Goal: Find specific page/section: Find specific page/section

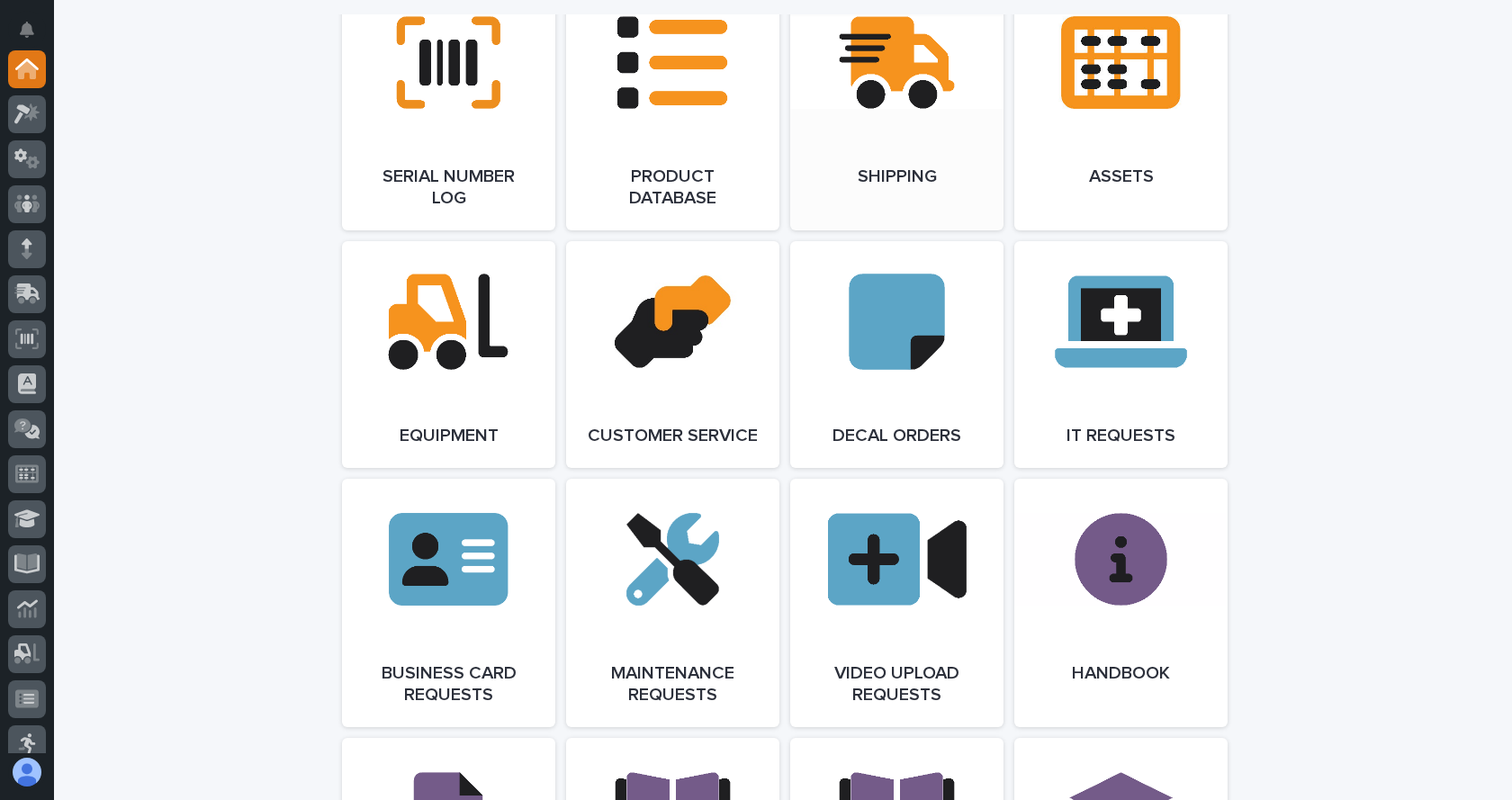
scroll to position [2431, 0]
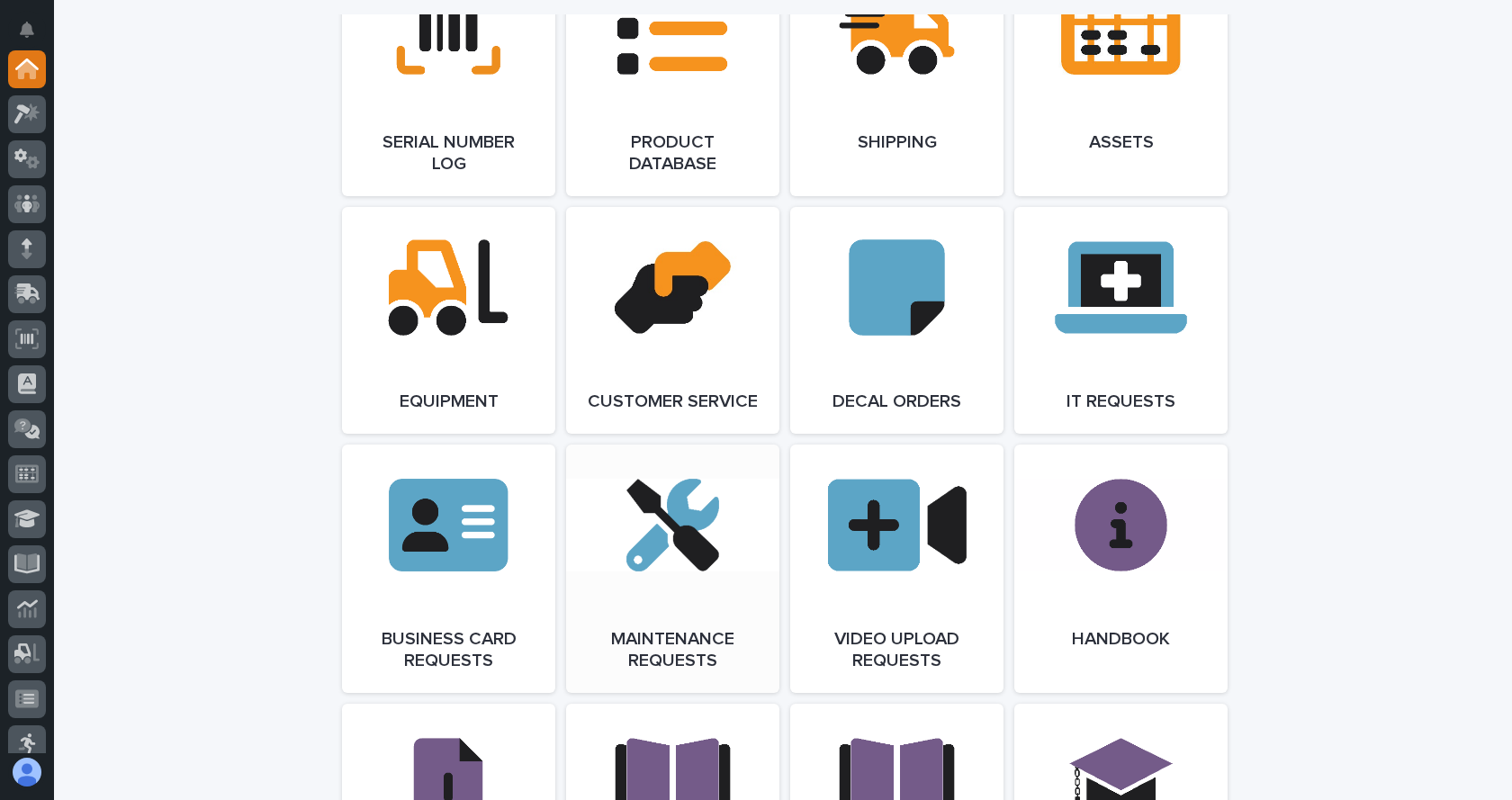
click at [655, 575] on span "Open Link" at bounding box center [672, 568] width 59 height 13
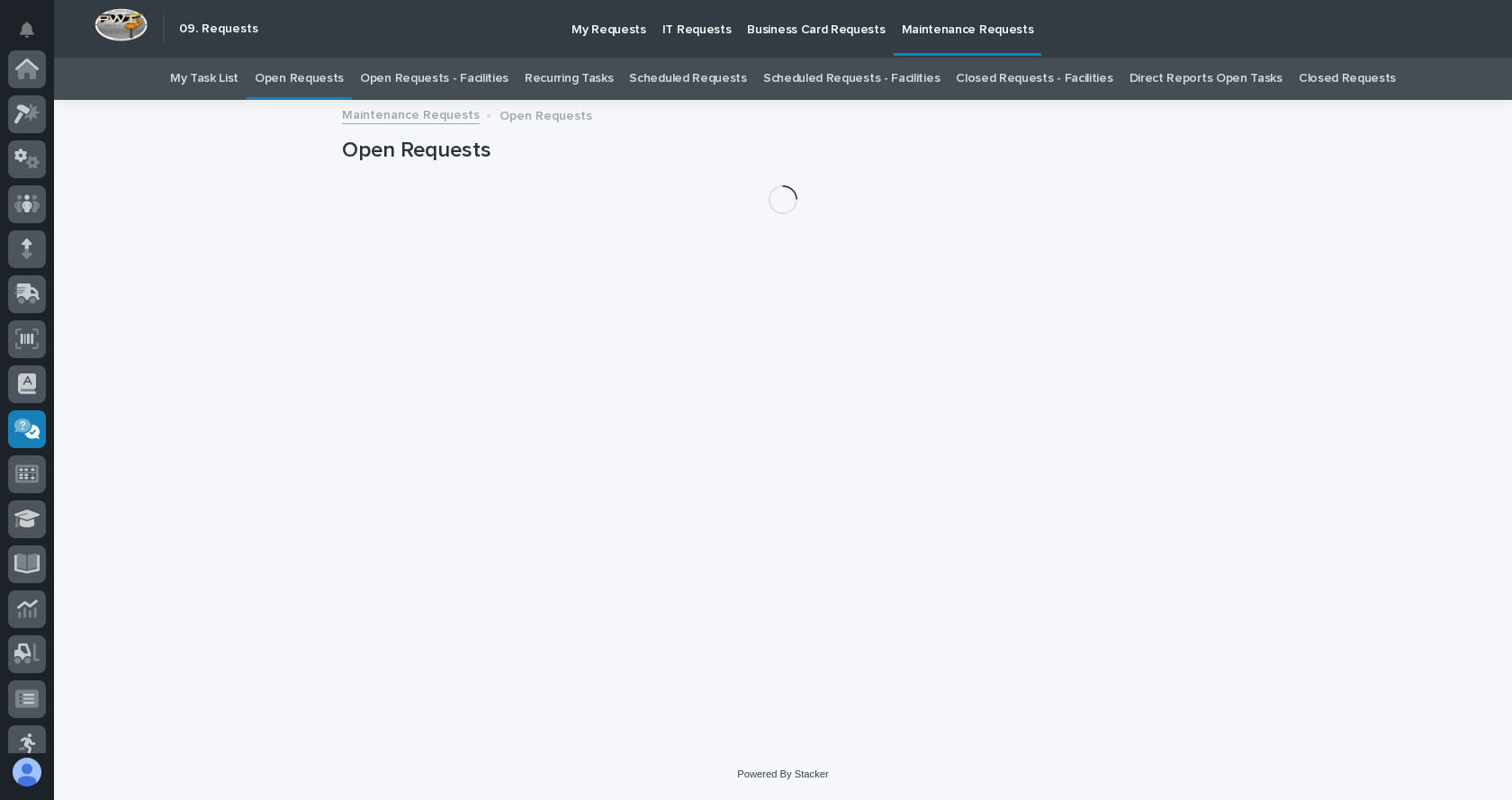
scroll to position [288, 0]
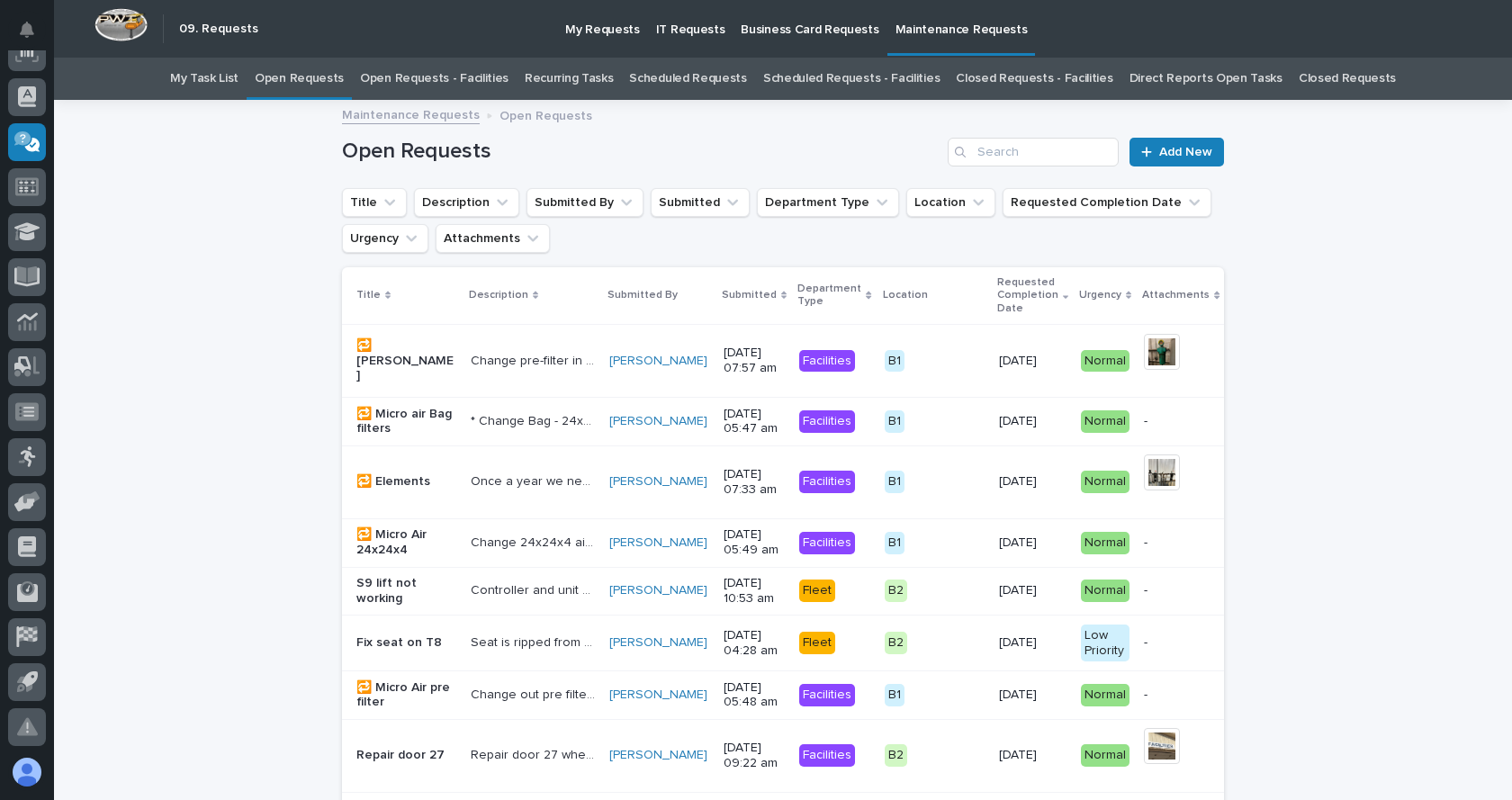
click at [445, 80] on link "Open Requests - Facilities" at bounding box center [434, 79] width 149 height 42
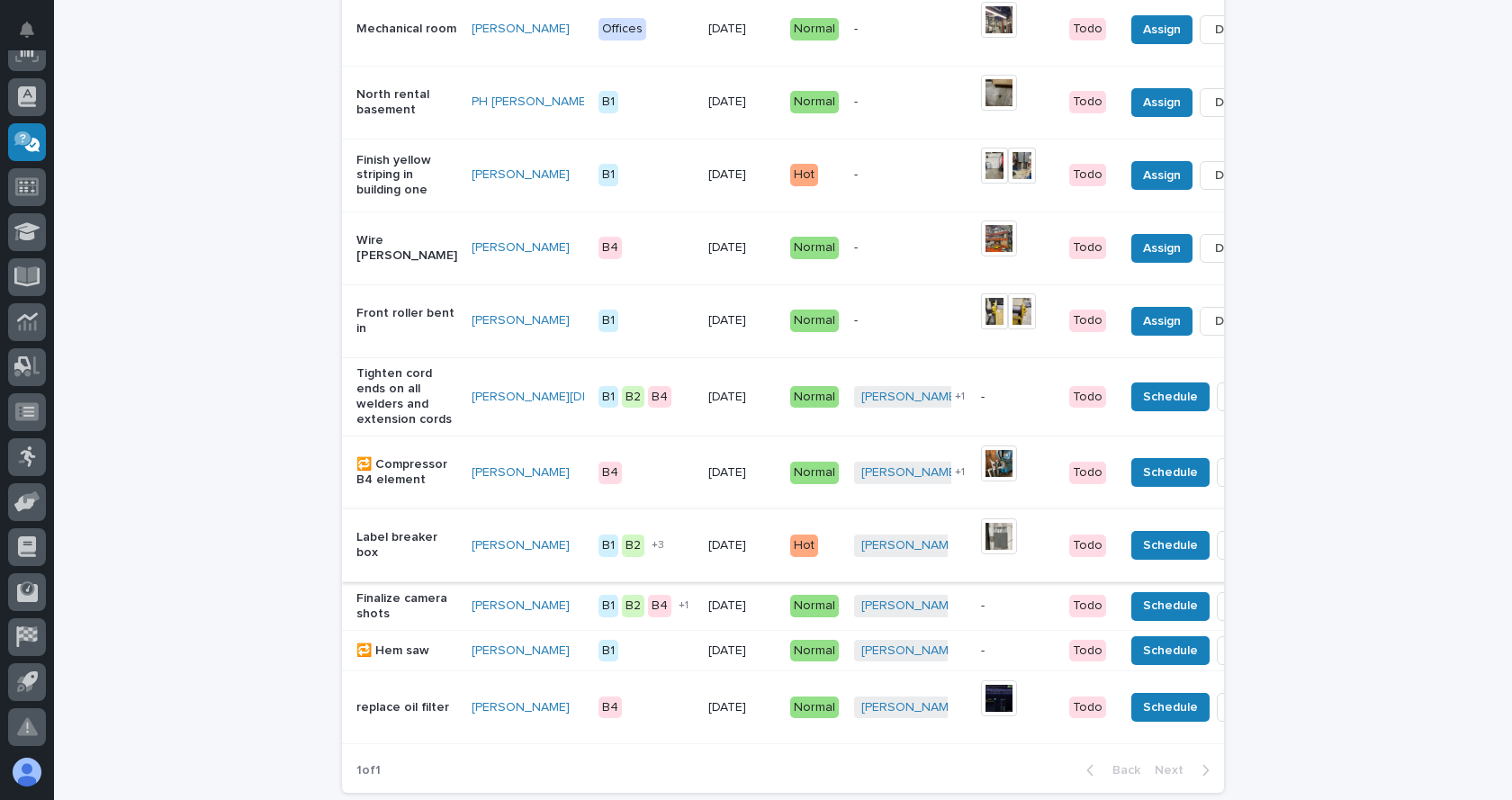
scroll to position [1440, 0]
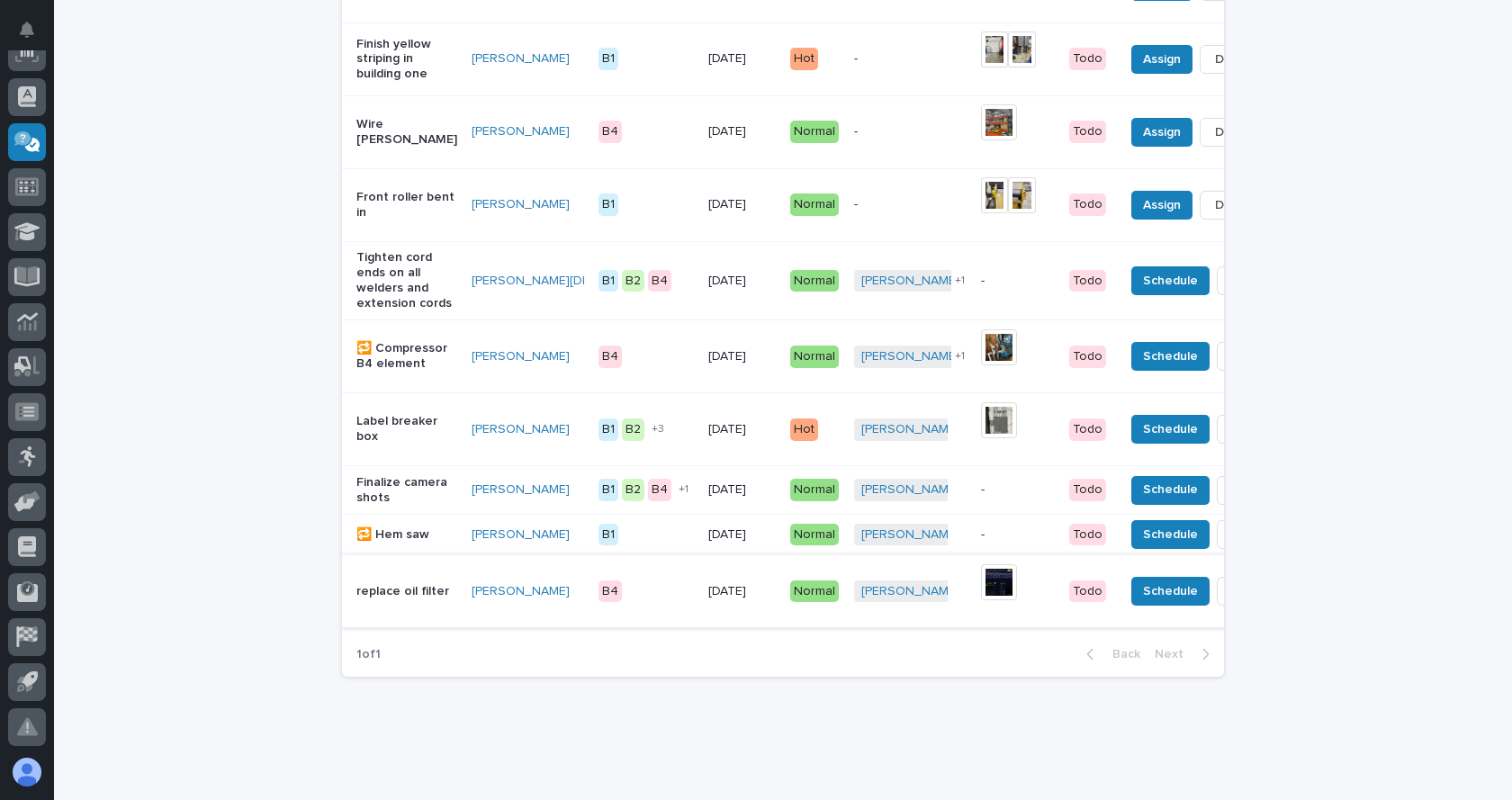
click at [981, 600] on img at bounding box center [999, 582] width 36 height 36
